Goal: Task Accomplishment & Management: Use online tool/utility

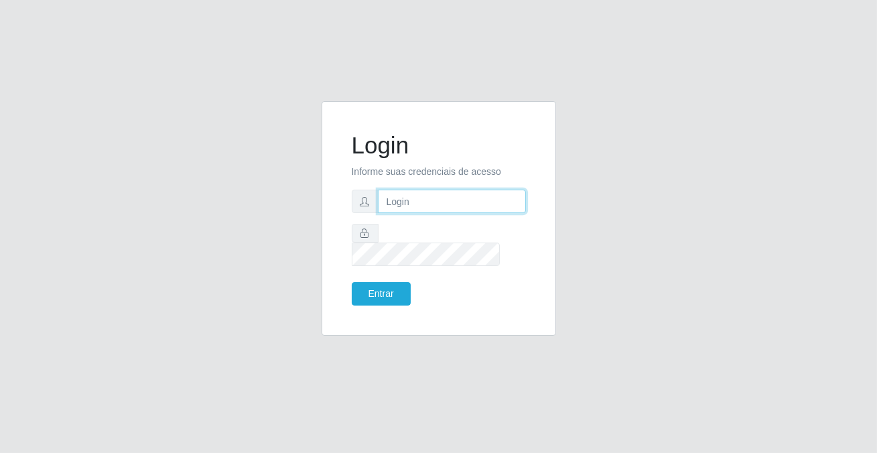
type input "[PERSON_NAME][EMAIL_ADDRESS][DOMAIN_NAME]"
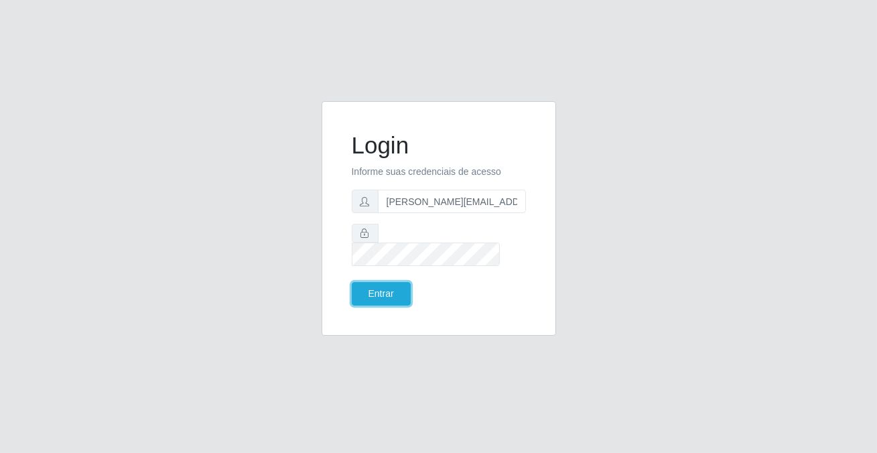
click at [395, 283] on button "Entrar" at bounding box center [381, 293] width 59 height 23
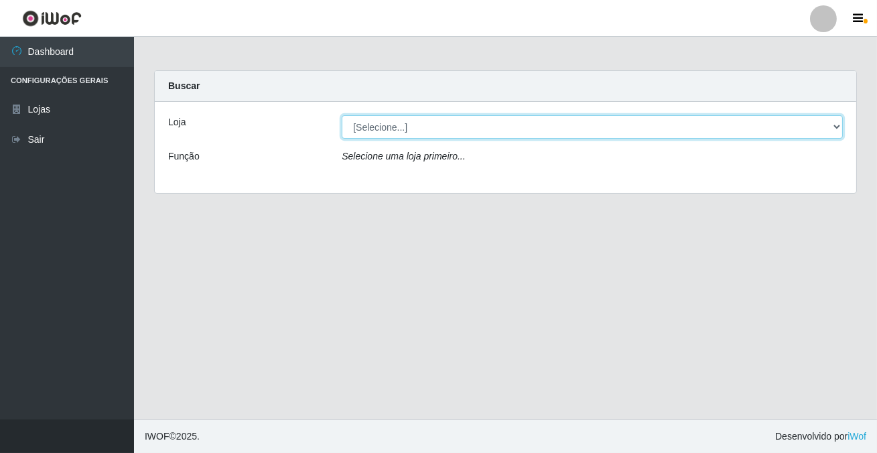
click at [366, 127] on select "[Selecione...] Rede Potiguar 2 - Macaíba" at bounding box center [592, 126] width 501 height 23
select select "101"
click at [342, 115] on select "[Selecione...] Rede Potiguar 2 - Macaíba" at bounding box center [592, 126] width 501 height 23
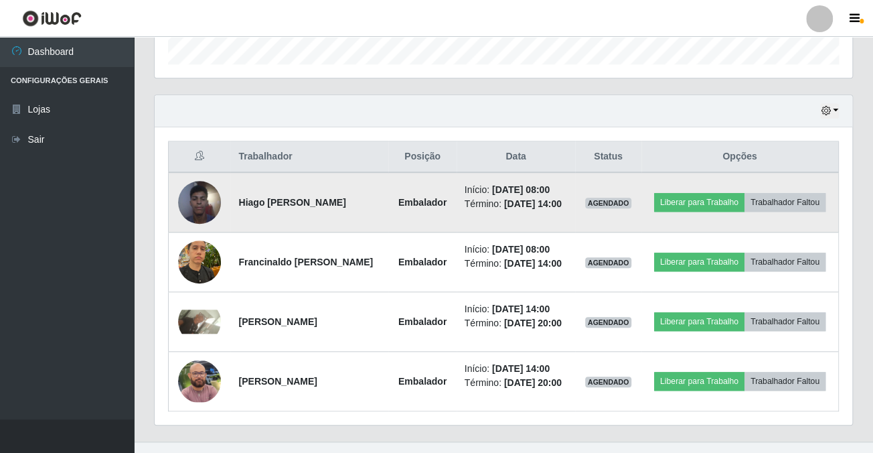
scroll to position [475, 0]
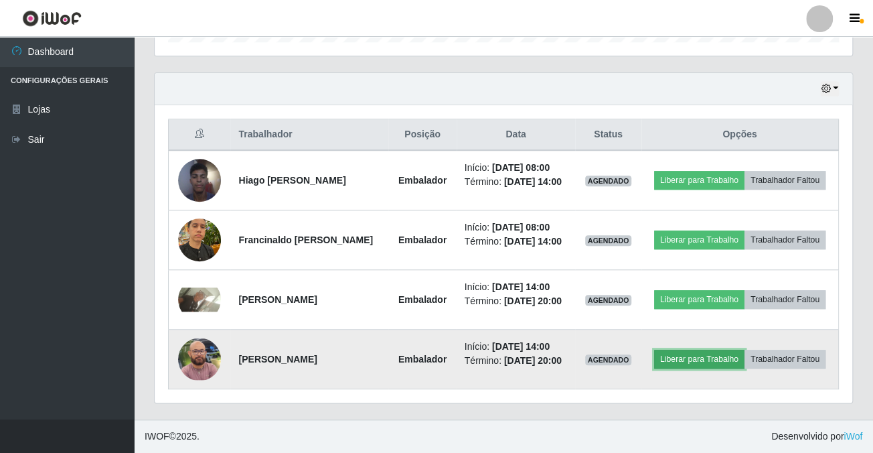
click at [738, 350] on button "Liberar para Trabalho" at bounding box center [699, 359] width 90 height 19
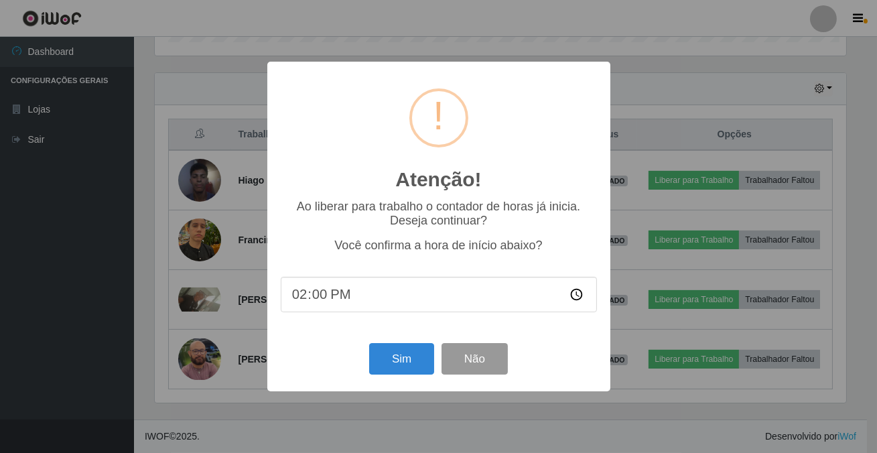
scroll to position [278, 690]
click at [405, 368] on button "Sim" at bounding box center [401, 358] width 65 height 31
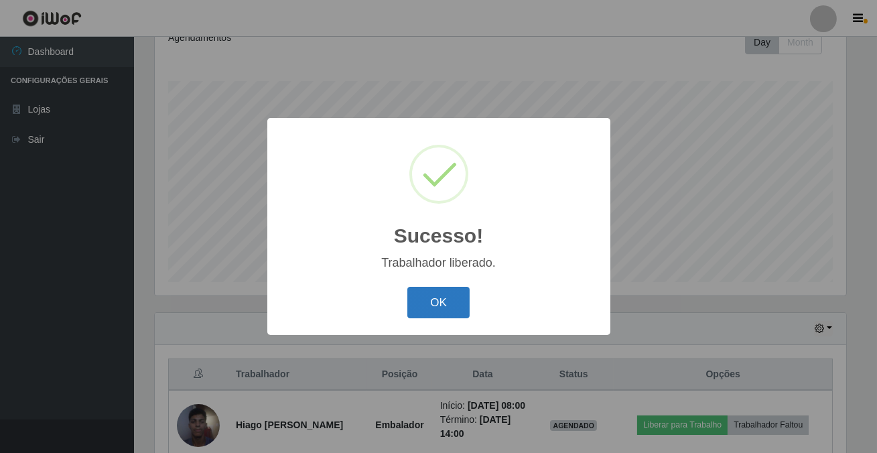
click at [445, 305] on button "OK" at bounding box center [438, 302] width 62 height 31
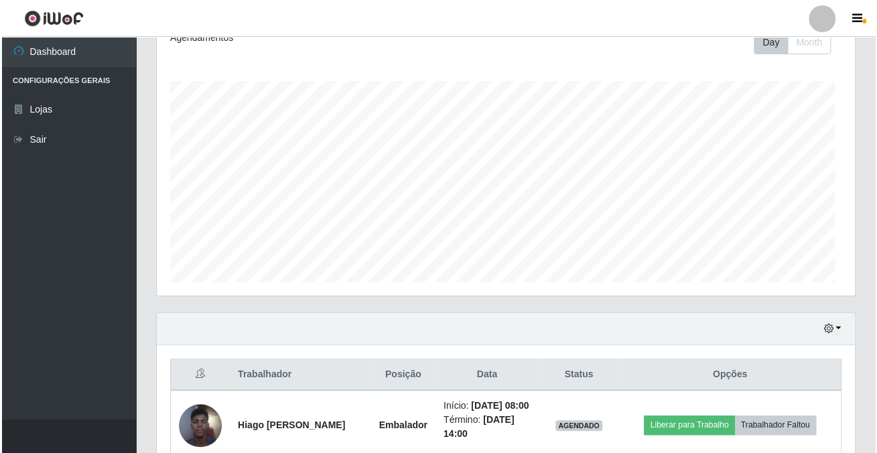
scroll to position [502, 0]
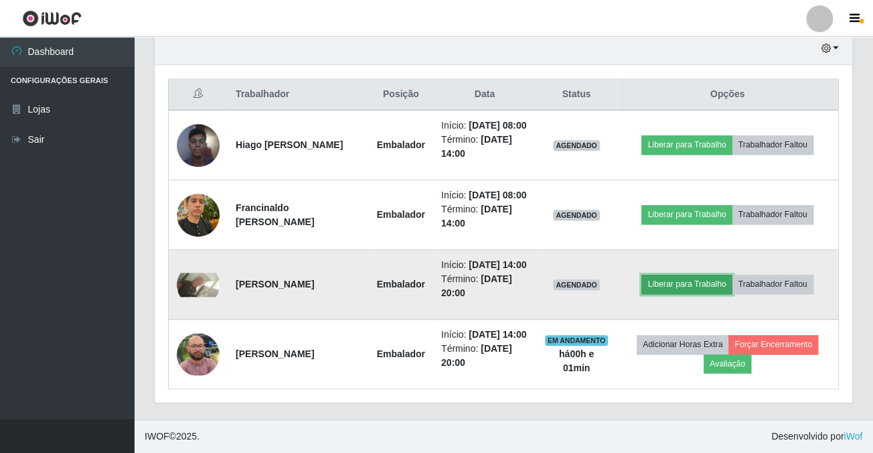
click at [683, 289] on button "Liberar para Trabalho" at bounding box center [687, 284] width 90 height 19
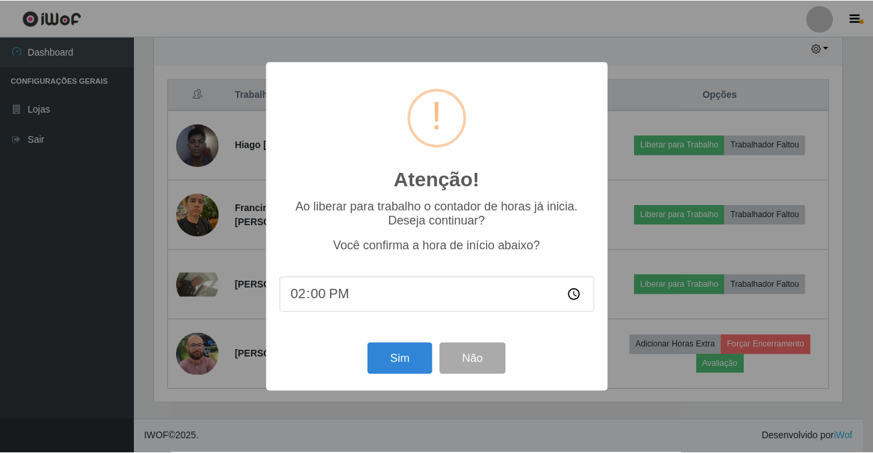
scroll to position [278, 690]
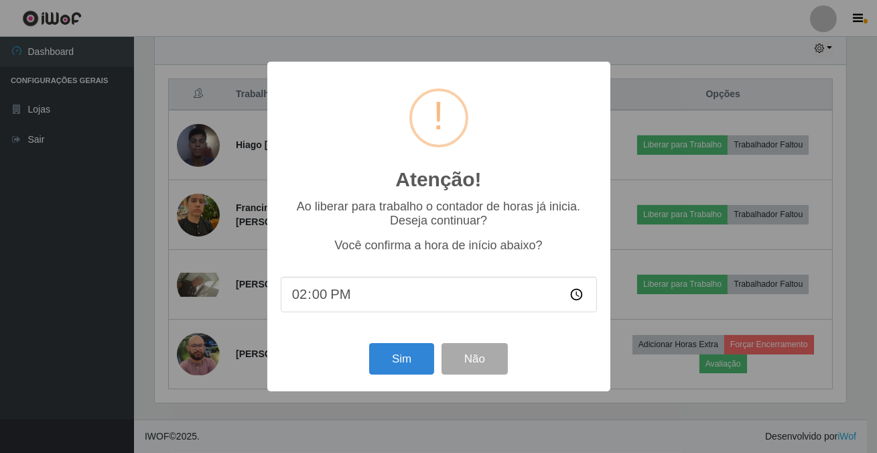
click at [640, 231] on div "Atenção! × Ao liberar para trabalho o contador de horas já inicia. Deseja conti…" at bounding box center [438, 226] width 877 height 453
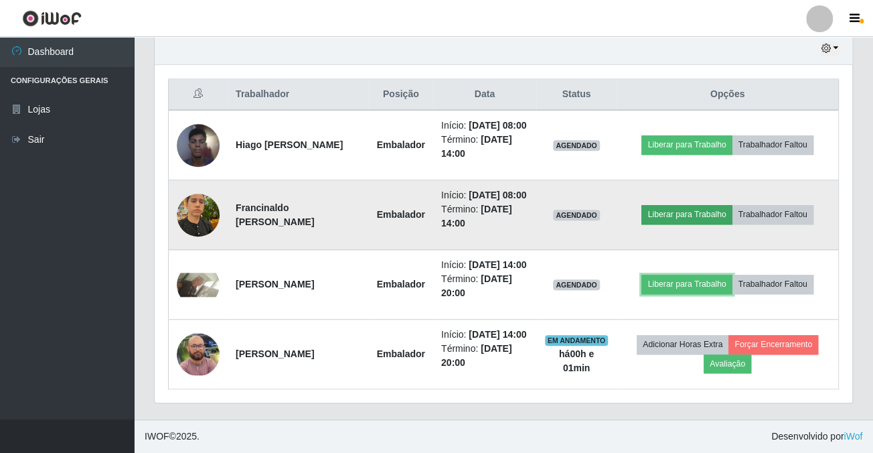
scroll to position [278, 697]
click at [674, 212] on button "Liberar para Trabalho" at bounding box center [687, 214] width 90 height 19
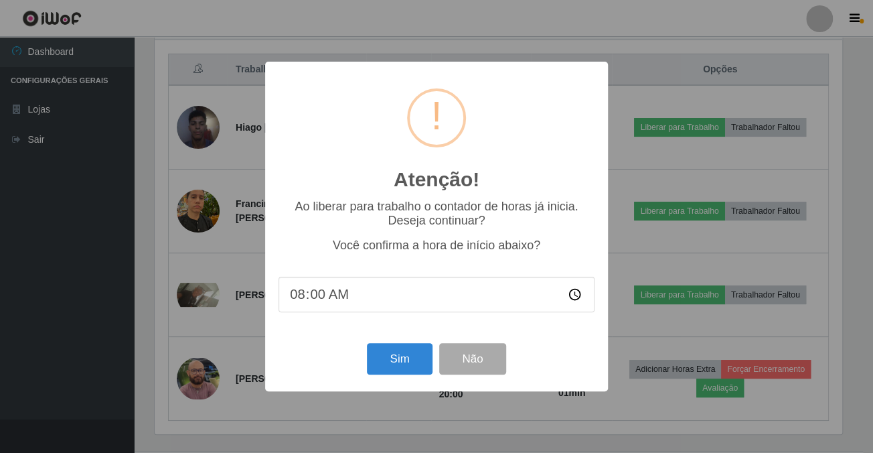
scroll to position [278, 690]
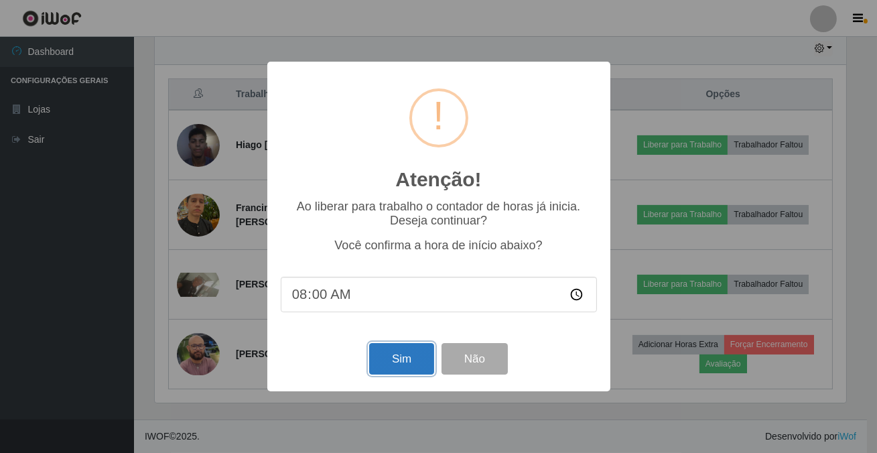
click at [375, 368] on button "Sim" at bounding box center [401, 358] width 65 height 31
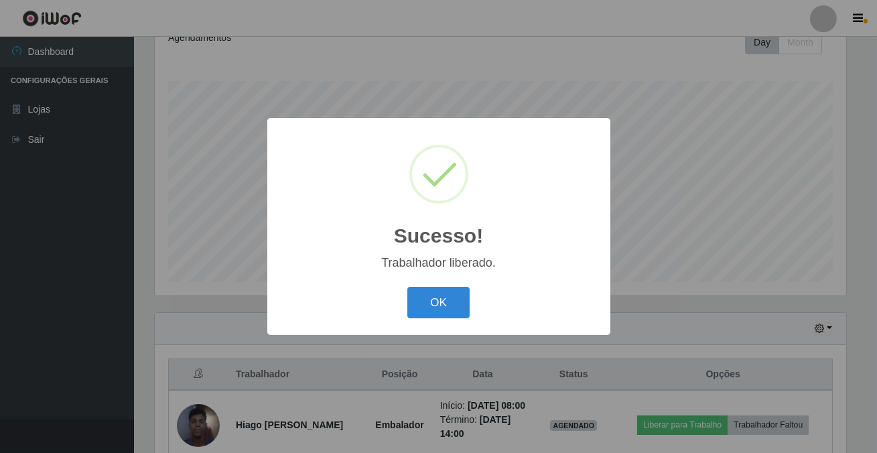
click at [449, 319] on div "OK Cancel" at bounding box center [439, 302] width 316 height 38
click at [443, 303] on button "OK" at bounding box center [438, 302] width 62 height 31
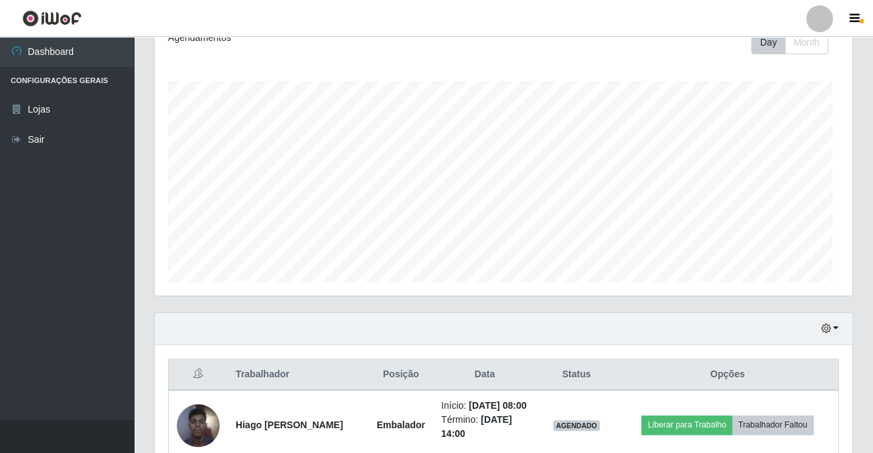
scroll to position [0, 0]
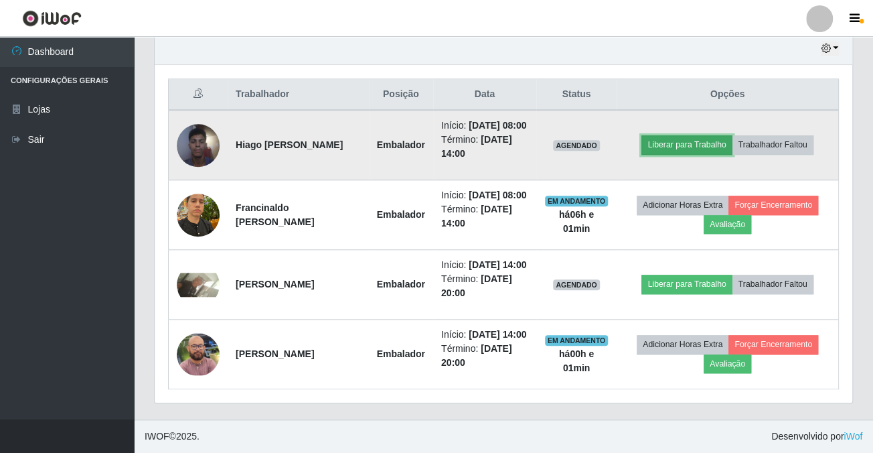
click at [725, 135] on button "Liberar para Trabalho" at bounding box center [687, 144] width 90 height 19
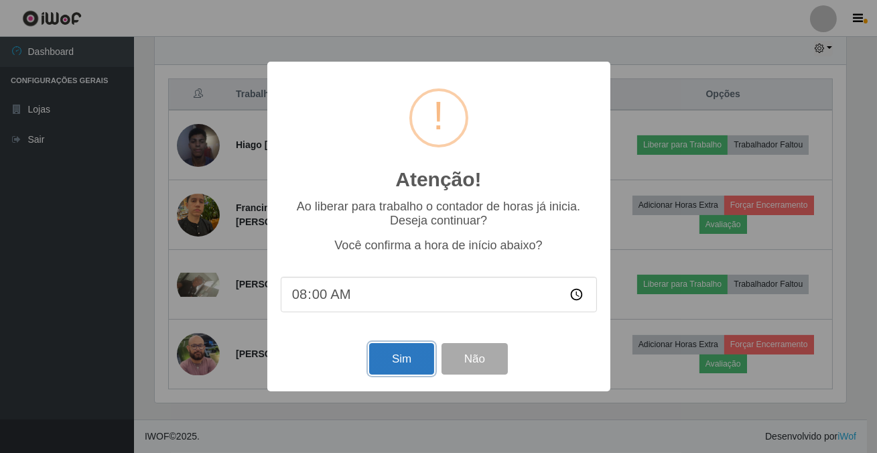
click at [407, 362] on button "Sim" at bounding box center [401, 358] width 65 height 31
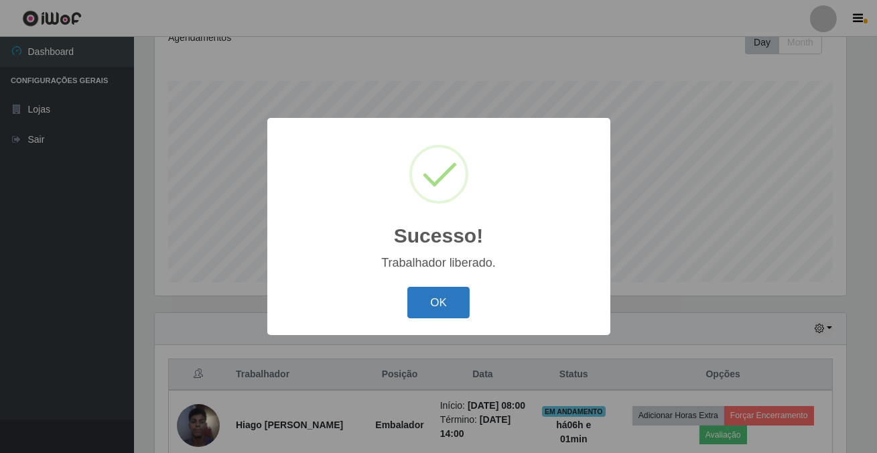
click at [419, 306] on button "OK" at bounding box center [438, 302] width 62 height 31
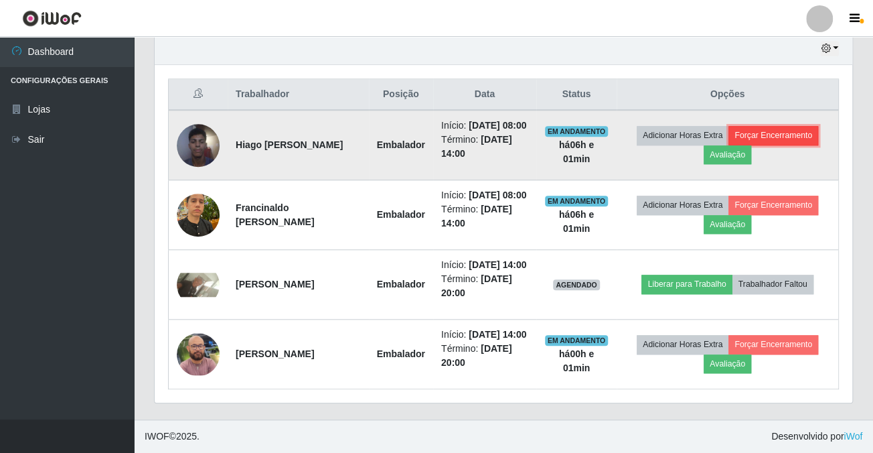
click at [799, 126] on button "Forçar Encerramento" at bounding box center [774, 135] width 90 height 19
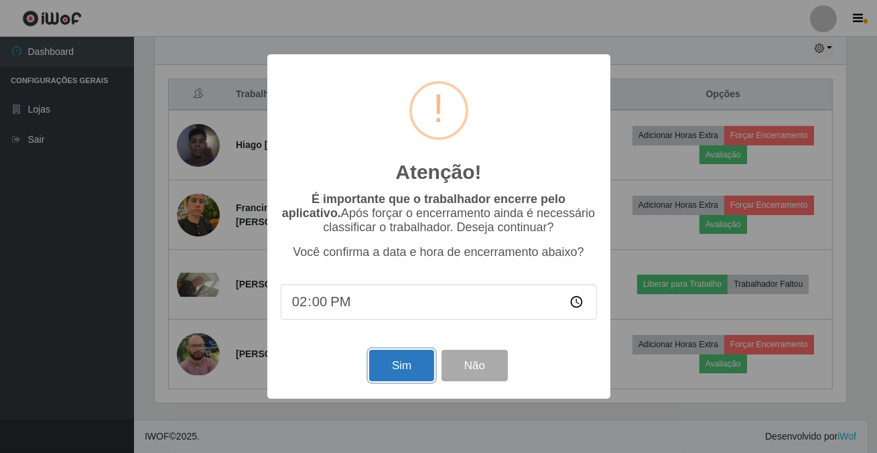
click at [382, 381] on button "Sim" at bounding box center [401, 365] width 65 height 31
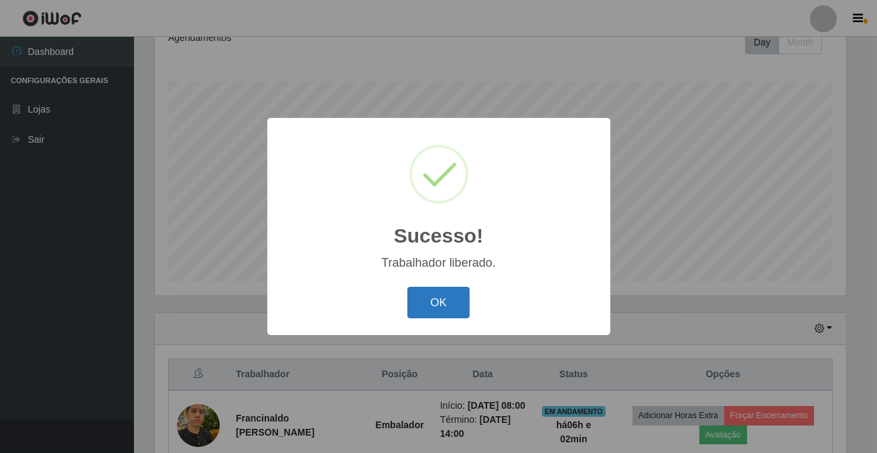
click at [415, 291] on button "OK" at bounding box center [438, 302] width 62 height 31
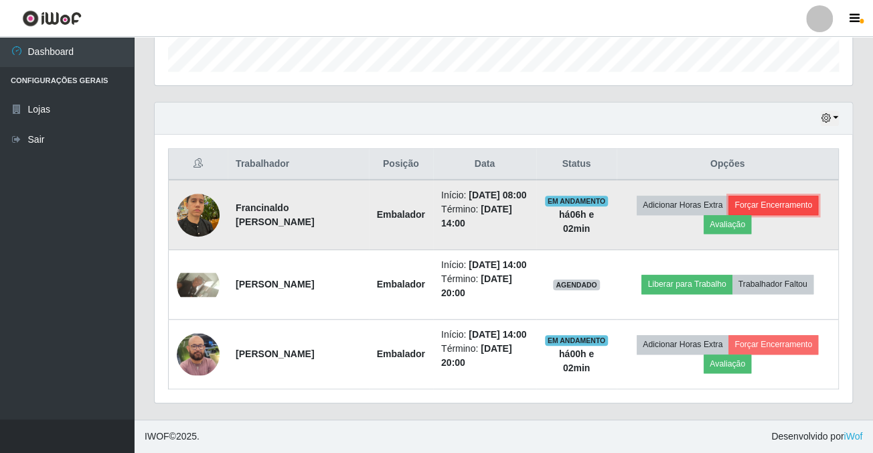
click at [774, 196] on button "Forçar Encerramento" at bounding box center [774, 205] width 90 height 19
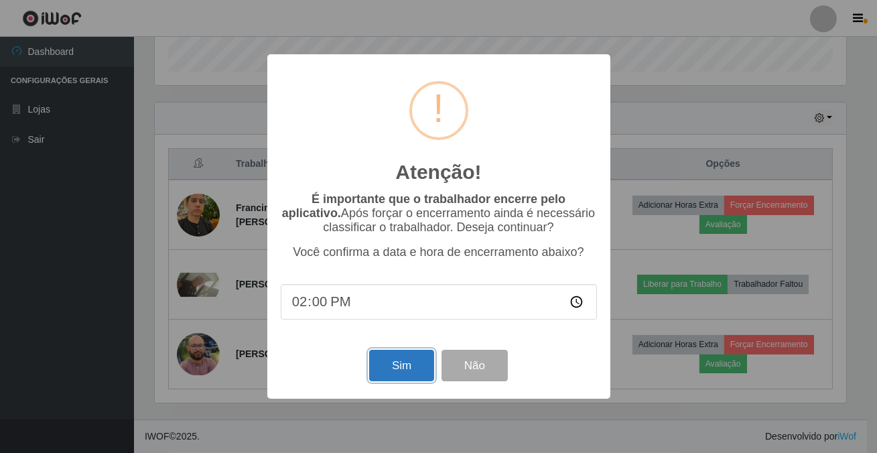
click at [384, 372] on button "Sim" at bounding box center [401, 365] width 65 height 31
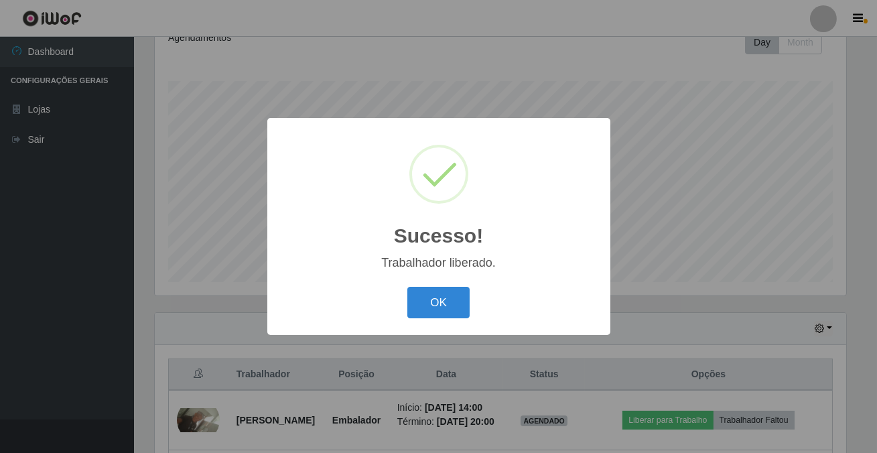
click at [419, 279] on div "Sucesso! × Trabalhador liberado. OK Cancel" at bounding box center [438, 226] width 343 height 217
click at [436, 299] on button "OK" at bounding box center [438, 302] width 62 height 31
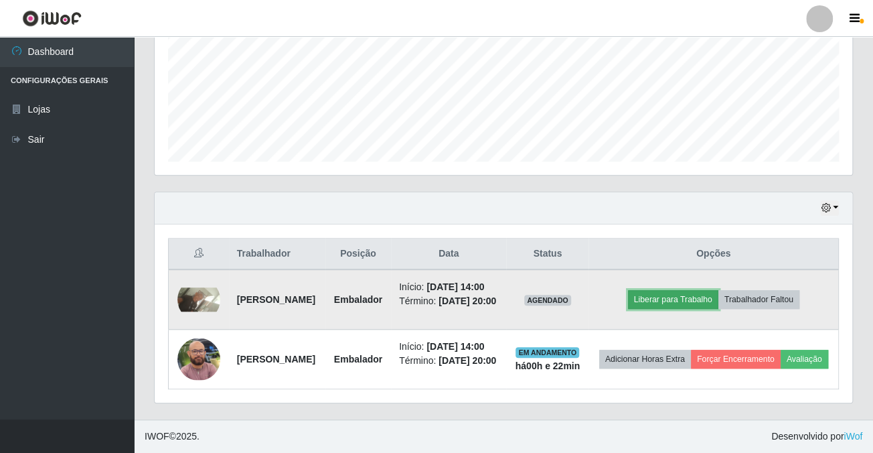
click at [674, 290] on button "Liberar para Trabalho" at bounding box center [673, 299] width 90 height 19
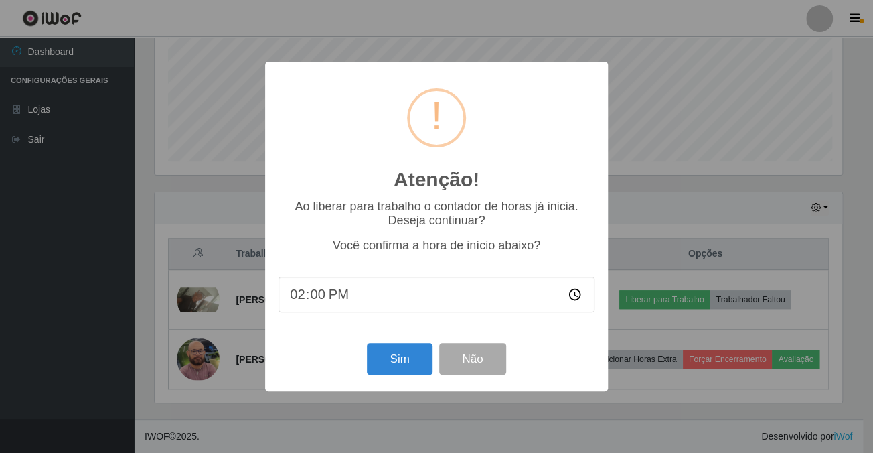
scroll to position [278, 690]
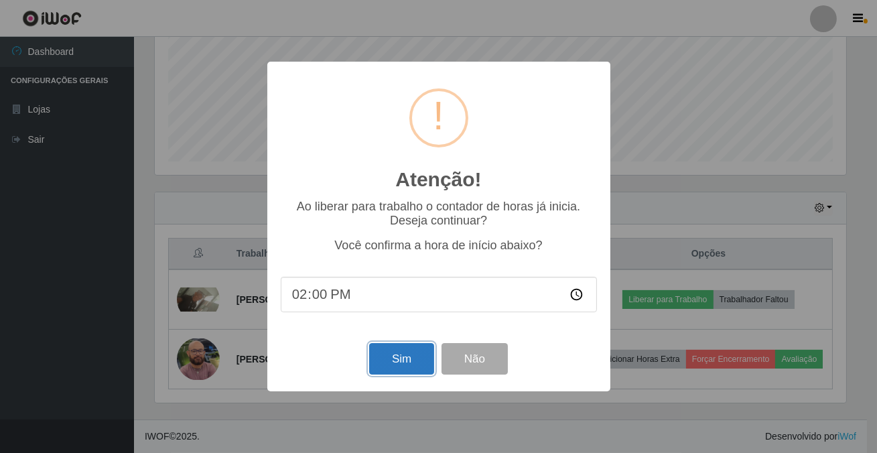
click at [395, 370] on button "Sim" at bounding box center [401, 358] width 65 height 31
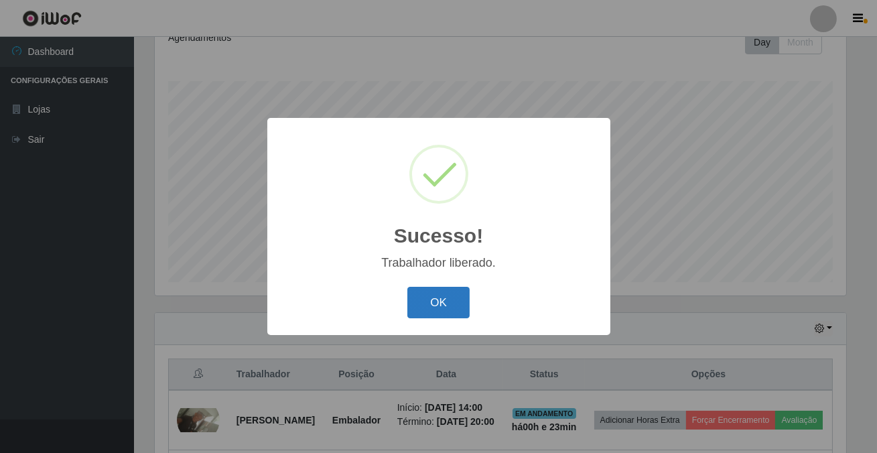
click at [449, 306] on button "OK" at bounding box center [438, 302] width 62 height 31
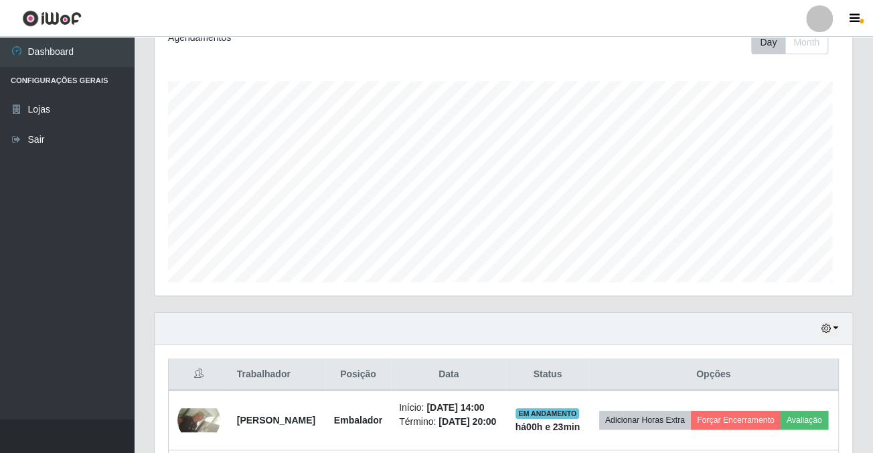
scroll to position [278, 697]
